Goal: Transaction & Acquisition: Subscribe to service/newsletter

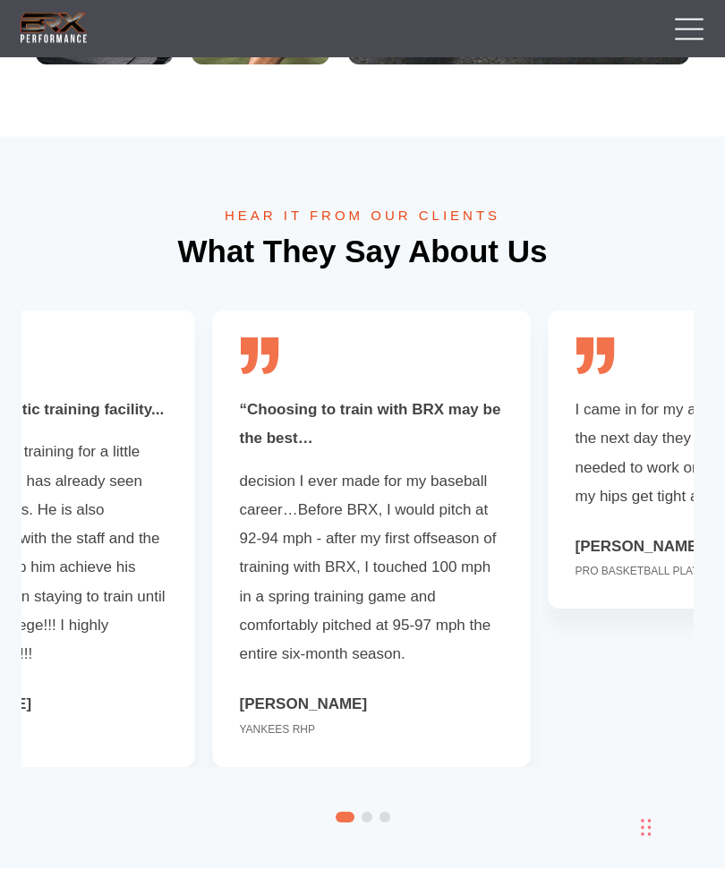
scroll to position [4495, 0]
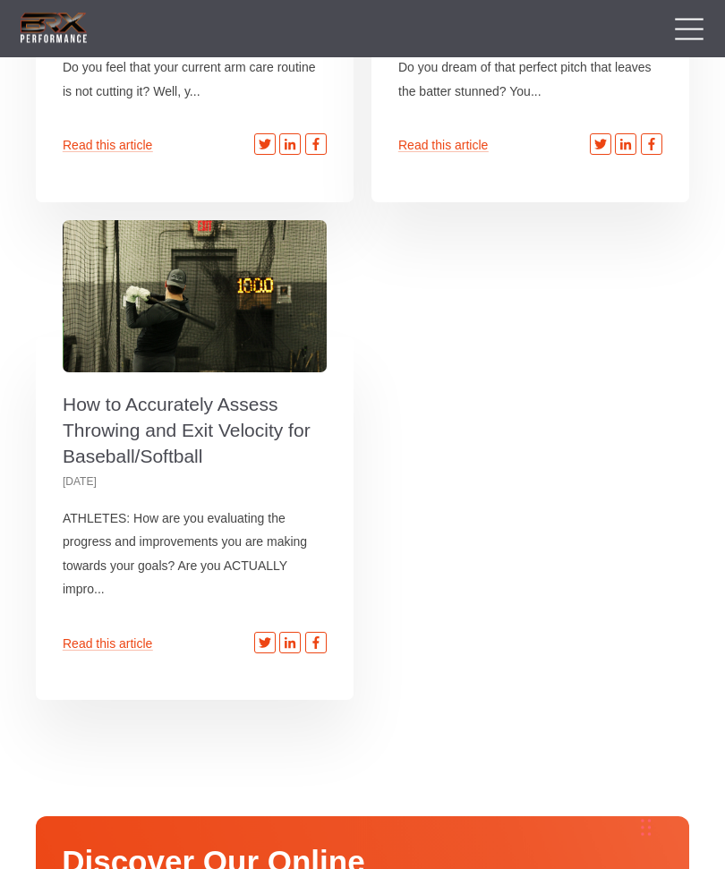
click at [628, 430] on div "3 Ways To Level-Up Your Arm Care [Step-By- Step Guide] 3 Ways To Level-Up Your …" at bounding box center [362, 224] width 653 height 955
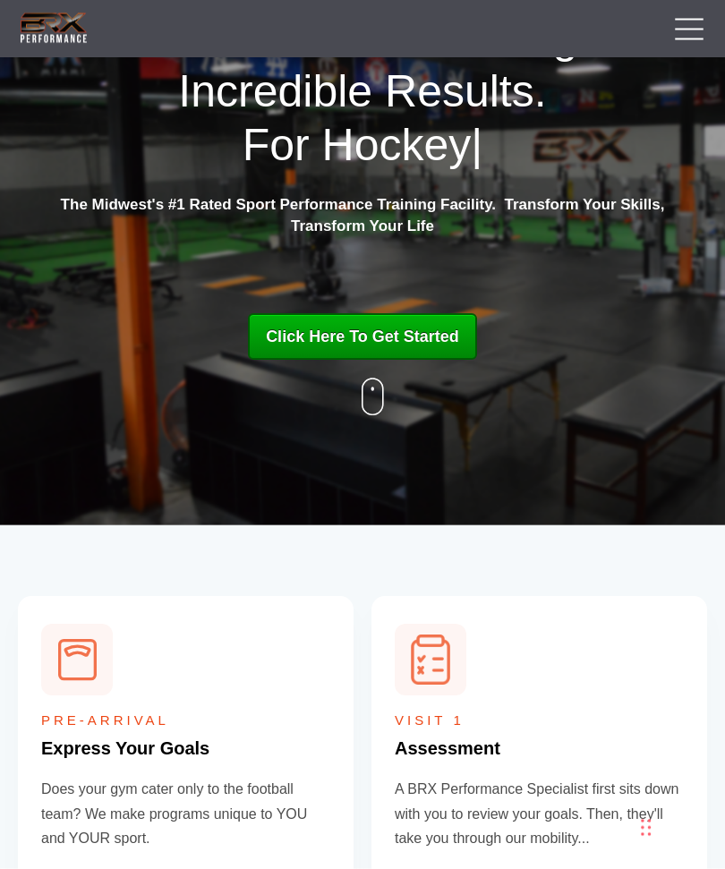
scroll to position [0, 0]
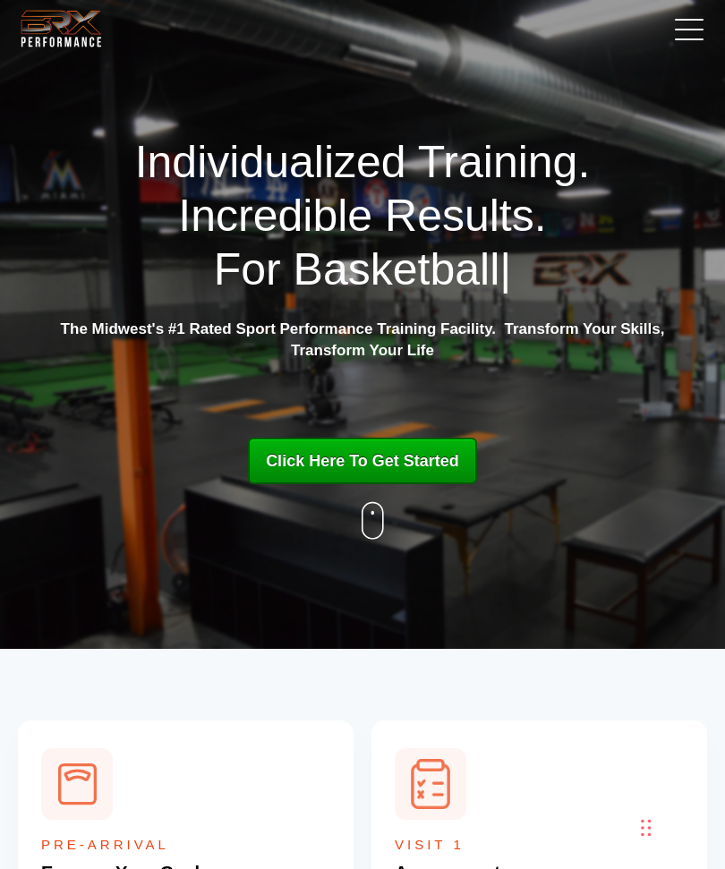
click at [678, 35] on link at bounding box center [684, 28] width 45 height 45
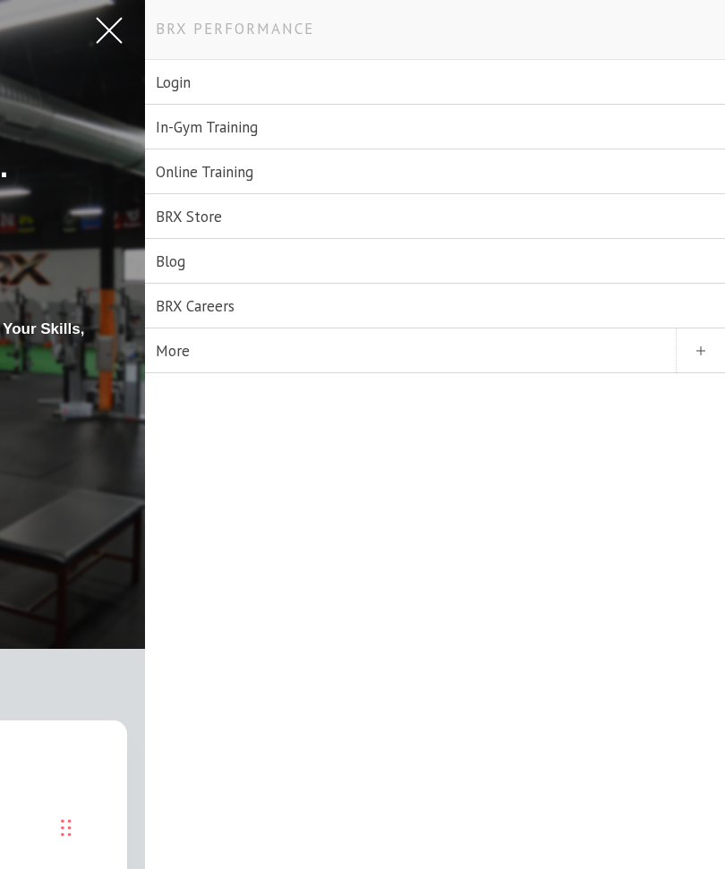
click at [251, 166] on link "Online Training" at bounding box center [435, 171] width 580 height 45
click at [213, 360] on link "More" at bounding box center [435, 351] width 580 height 45
click at [193, 347] on link "More" at bounding box center [435, 351] width 580 height 45
click at [699, 348] on span "Navigation Menu" at bounding box center [700, 351] width 49 height 45
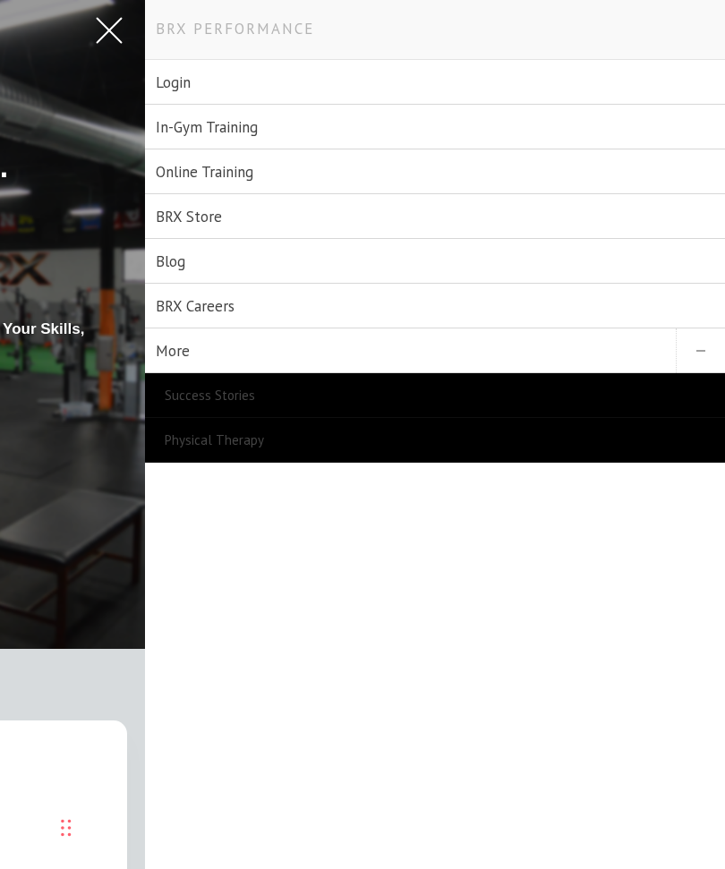
click at [243, 405] on link "Success Stories" at bounding box center [435, 395] width 580 height 45
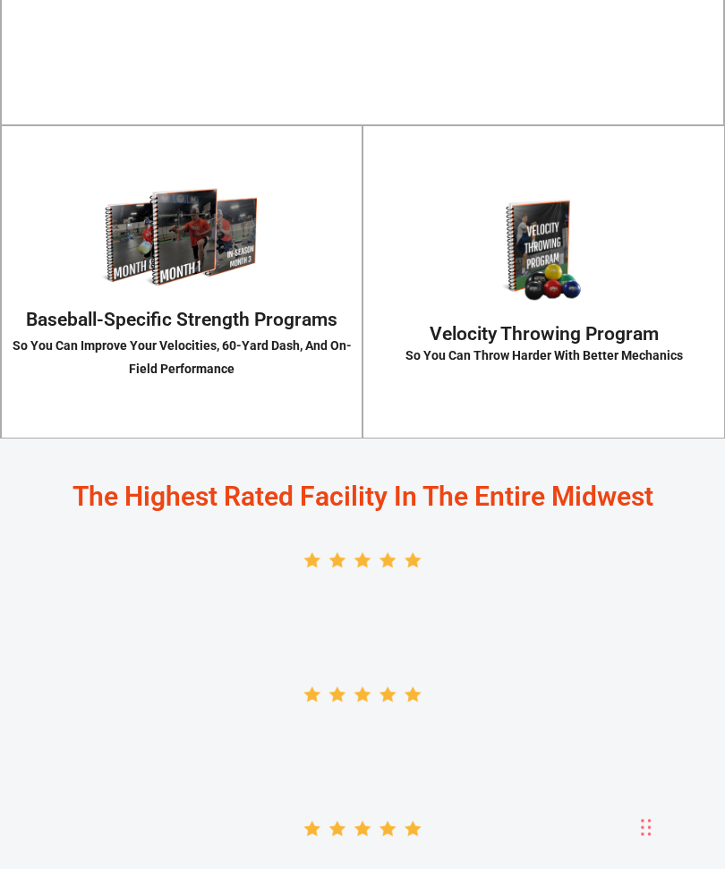
scroll to position [2931, 0]
click at [254, 380] on div "So You Can Improve Your Velocities, 60-Yard Dash, And On-Field Performance" at bounding box center [182, 357] width 360 height 47
click at [293, 341] on p "Baseball players need baseball-specific strength programs - not one meant for t…" at bounding box center [181, 261] width 345 height 159
click at [265, 341] on p "Baseball players need baseball-specific strength programs - not one meant for t…" at bounding box center [181, 261] width 345 height 159
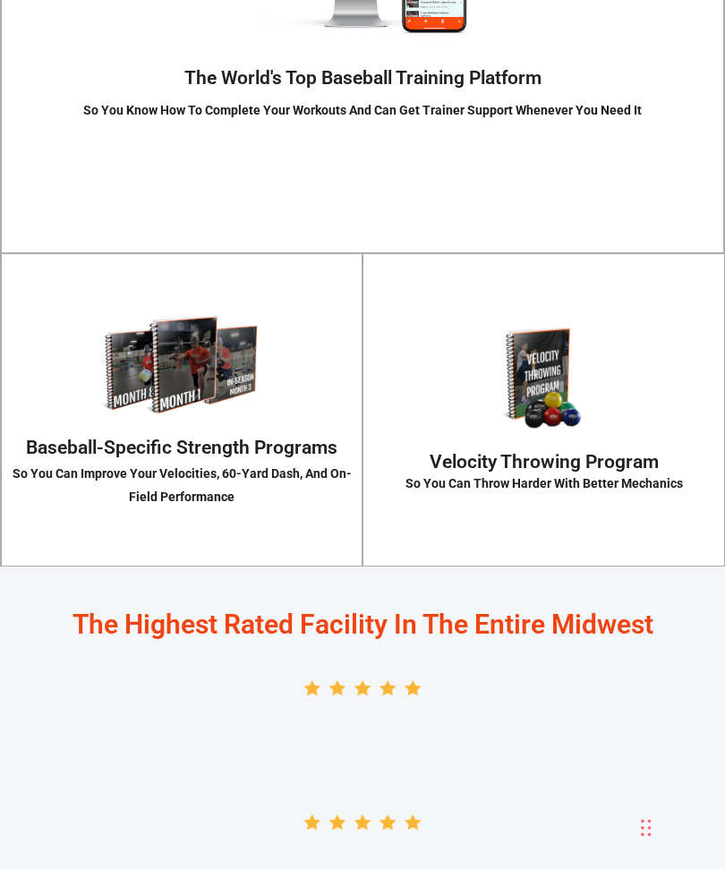
scroll to position [2804, 0]
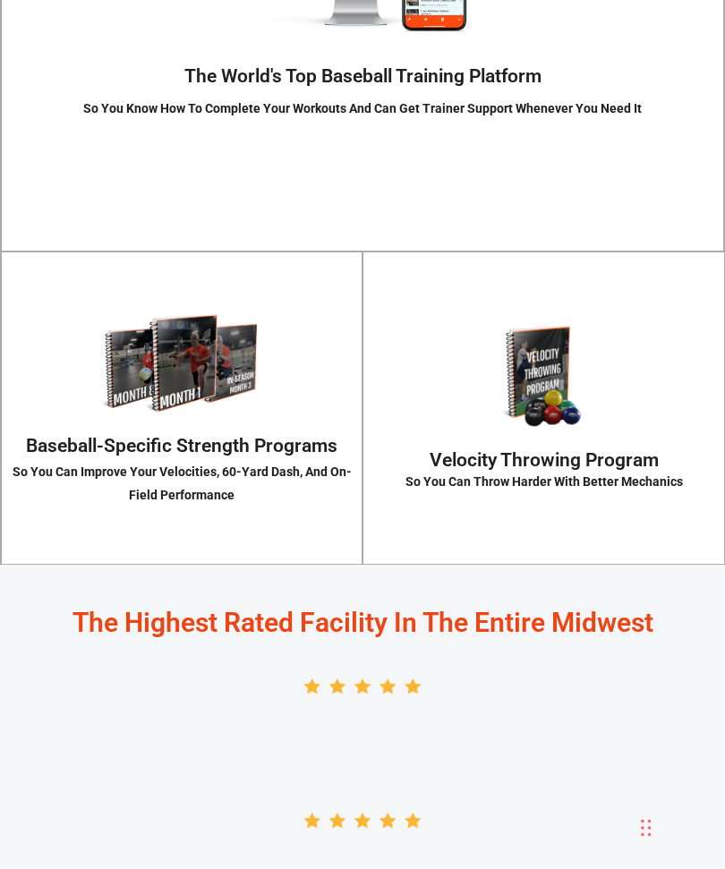
click at [271, 289] on link "Unlock 7-Day Free Trial" at bounding box center [181, 266] width 273 height 47
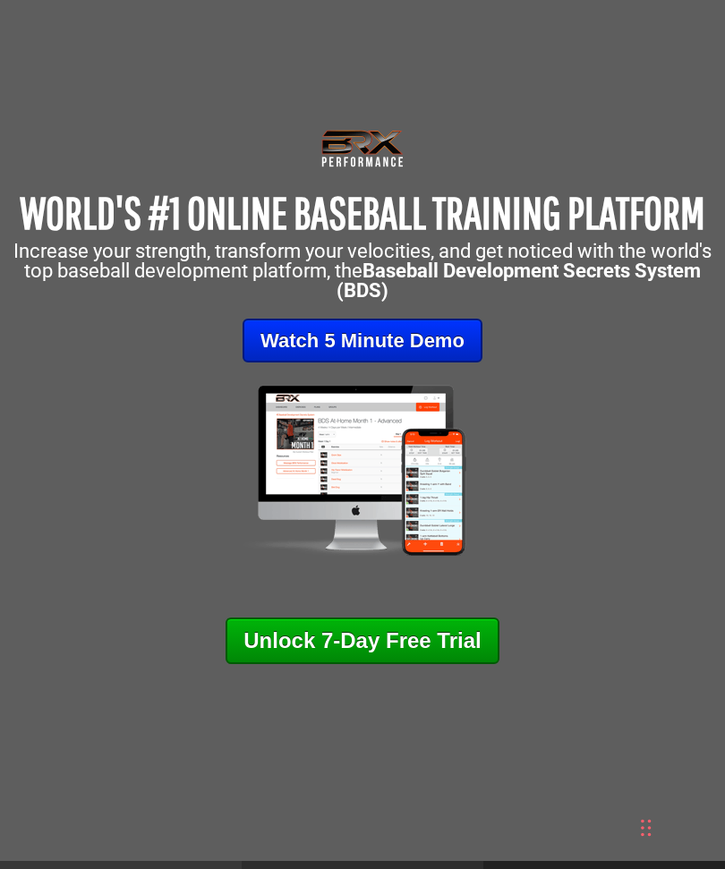
scroll to position [0, 0]
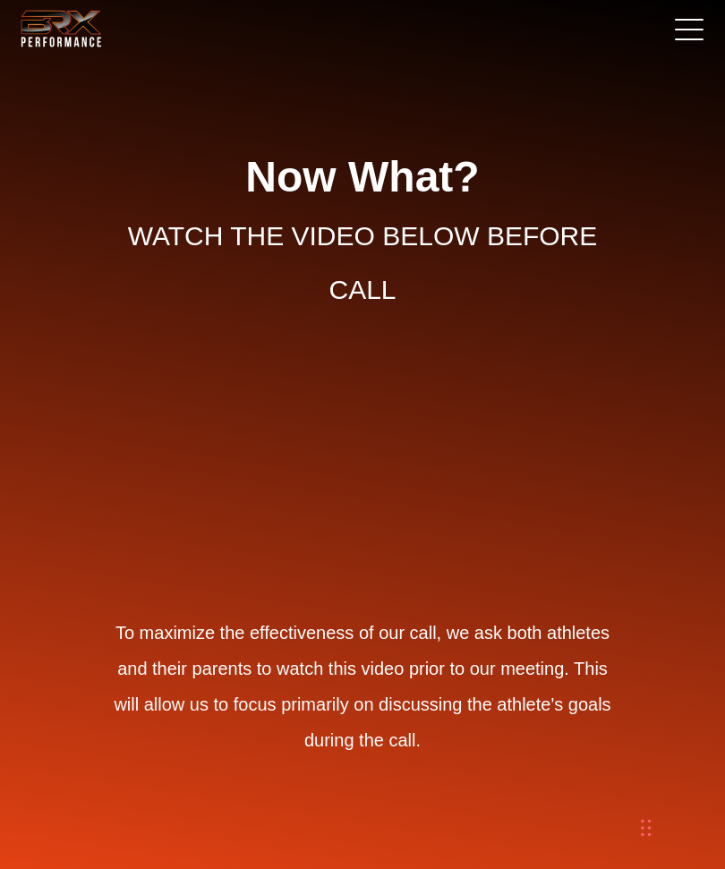
click at [657, 463] on div "Now What? WATCH THE VIDEO BELOW BEFORE CALL To maximize the effectiveness of ou…" at bounding box center [362, 464] width 725 height 755
